Goal: Use online tool/utility: Utilize a website feature to perform a specific function

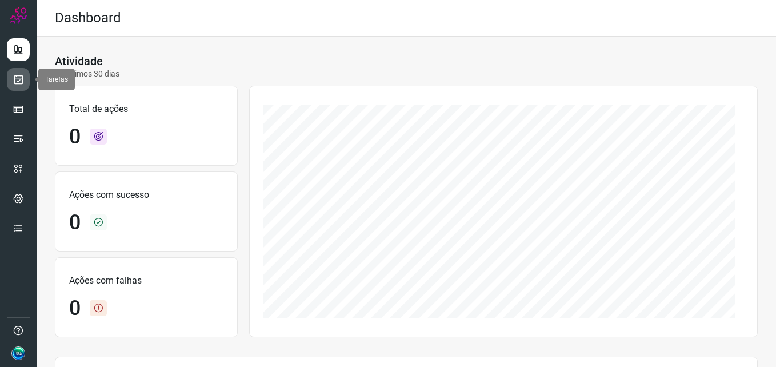
click at [11, 85] on link at bounding box center [18, 79] width 23 height 23
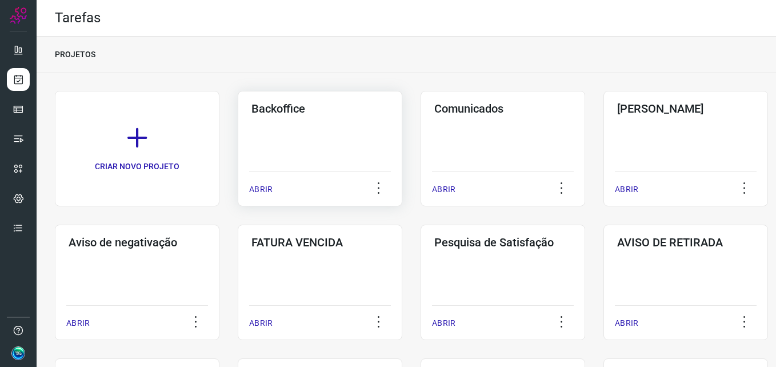
click at [294, 145] on div "Backoffice ABRIR" at bounding box center [320, 148] width 165 height 115
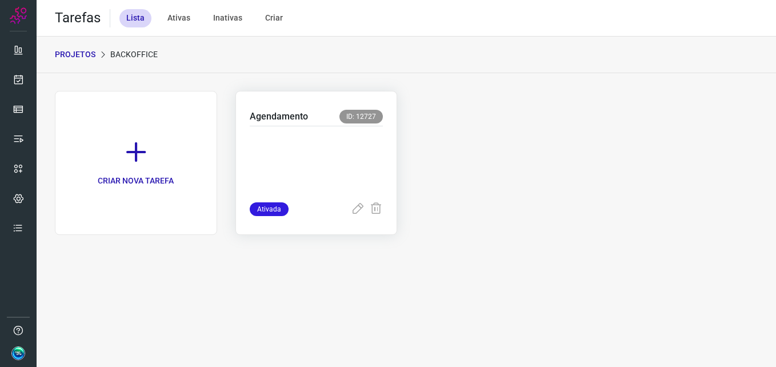
click at [295, 144] on p at bounding box center [317, 161] width 134 height 57
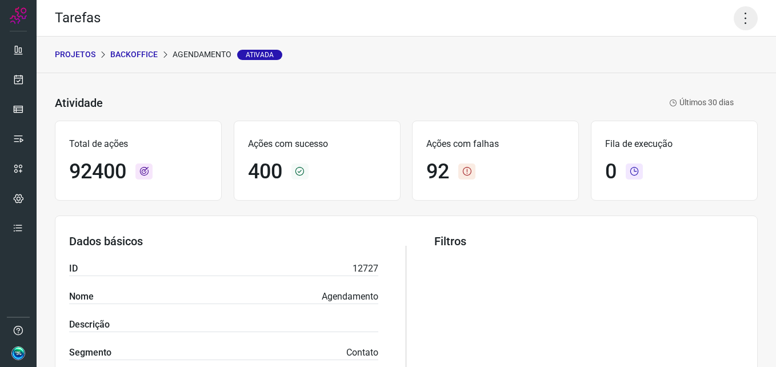
click at [748, 17] on icon at bounding box center [746, 18] width 24 height 24
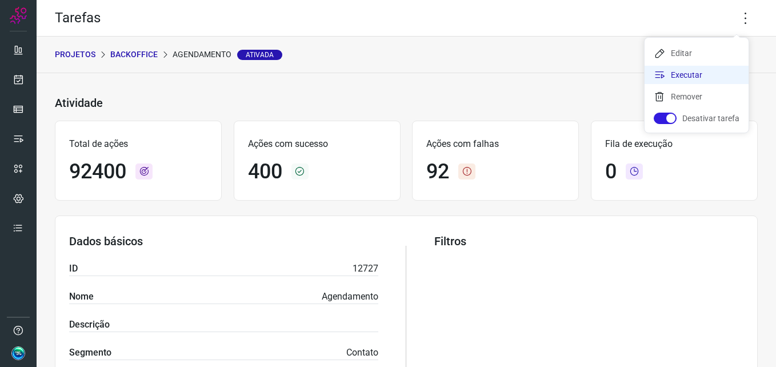
drag, startPoint x: 708, startPoint y: 73, endPoint x: 712, endPoint y: 69, distance: 6.1
click at [712, 69] on li "Executar" at bounding box center [697, 75] width 104 height 18
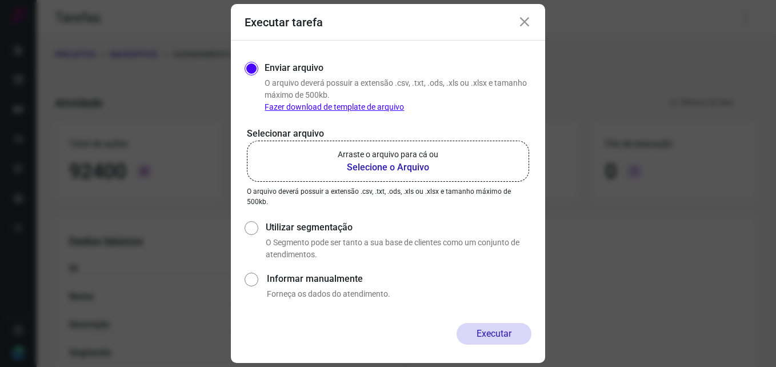
click at [386, 167] on b "Selecione o Arquivo" at bounding box center [388, 168] width 101 height 14
click at [0, 0] on input "Arraste o arquivo para cá ou Selecione o Arquivo" at bounding box center [0, 0] width 0 height 0
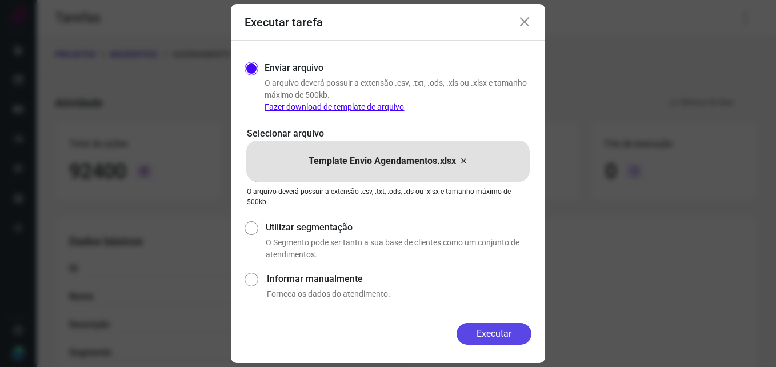
click at [489, 333] on button "Executar" at bounding box center [494, 334] width 75 height 22
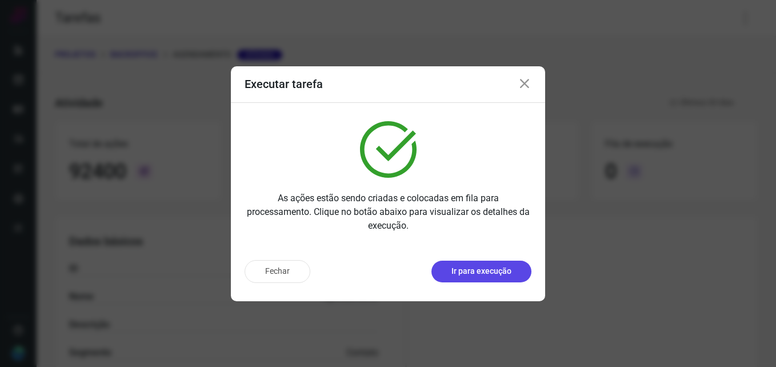
click at [484, 264] on button "Ir para execução" at bounding box center [482, 272] width 100 height 22
